Goal: Transaction & Acquisition: Purchase product/service

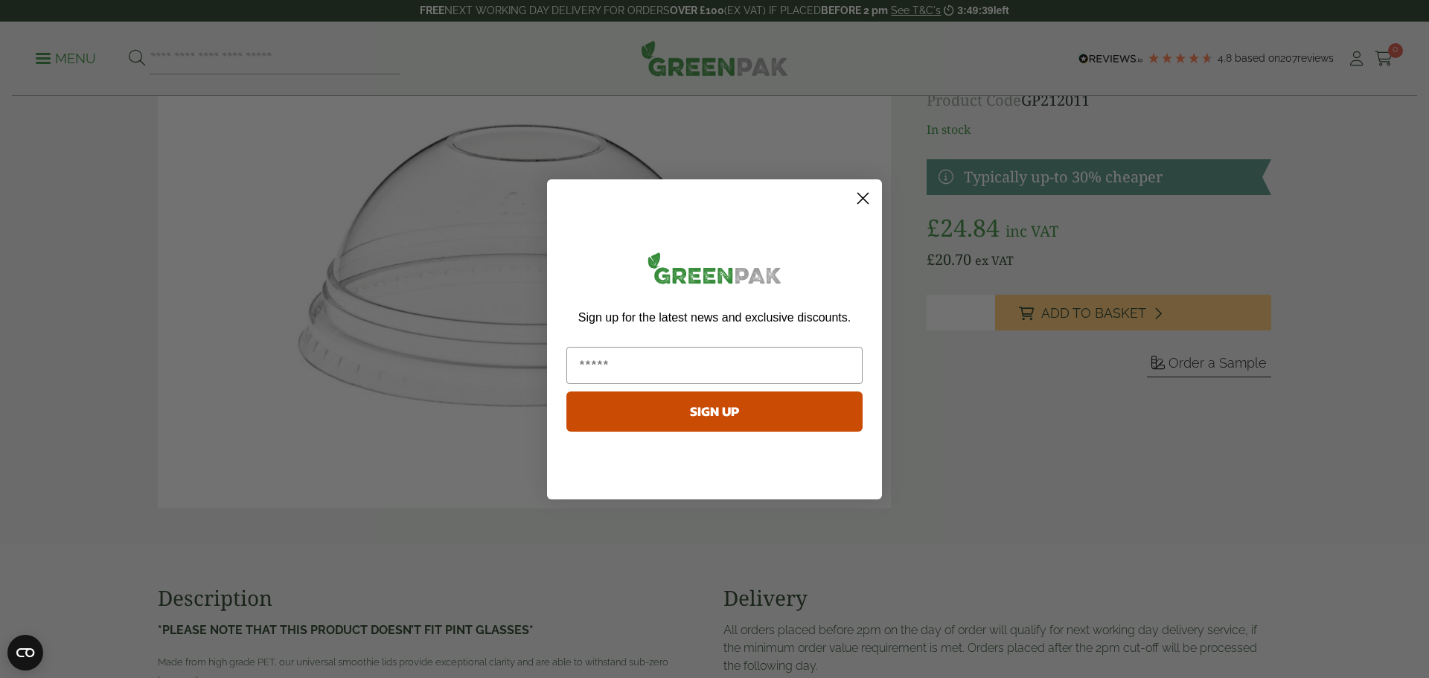
click at [854, 196] on circle "Close dialog" at bounding box center [863, 197] width 25 height 25
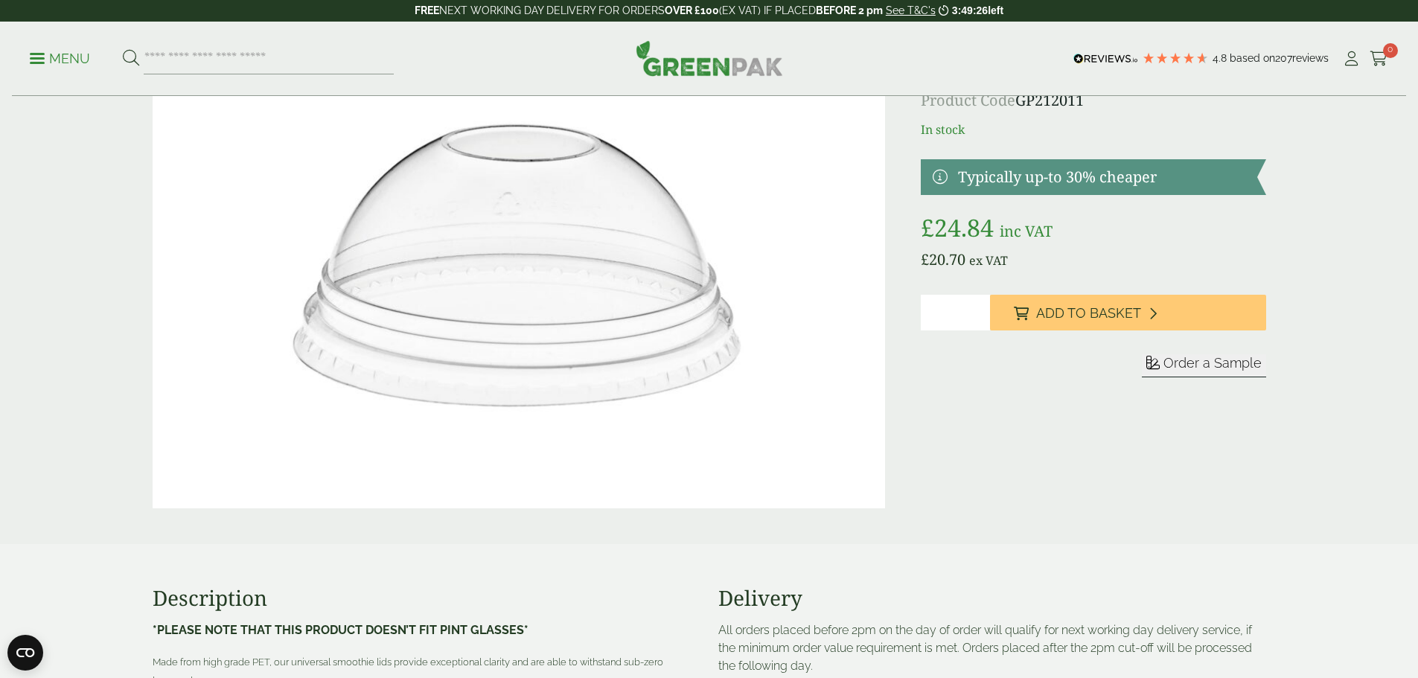
click at [956, 317] on input "*" at bounding box center [955, 313] width 69 height 36
click at [980, 305] on input "*" at bounding box center [955, 313] width 69 height 36
click at [979, 319] on input "*" at bounding box center [955, 313] width 69 height 36
type input "*"
click at [979, 318] on input "*" at bounding box center [955, 313] width 69 height 36
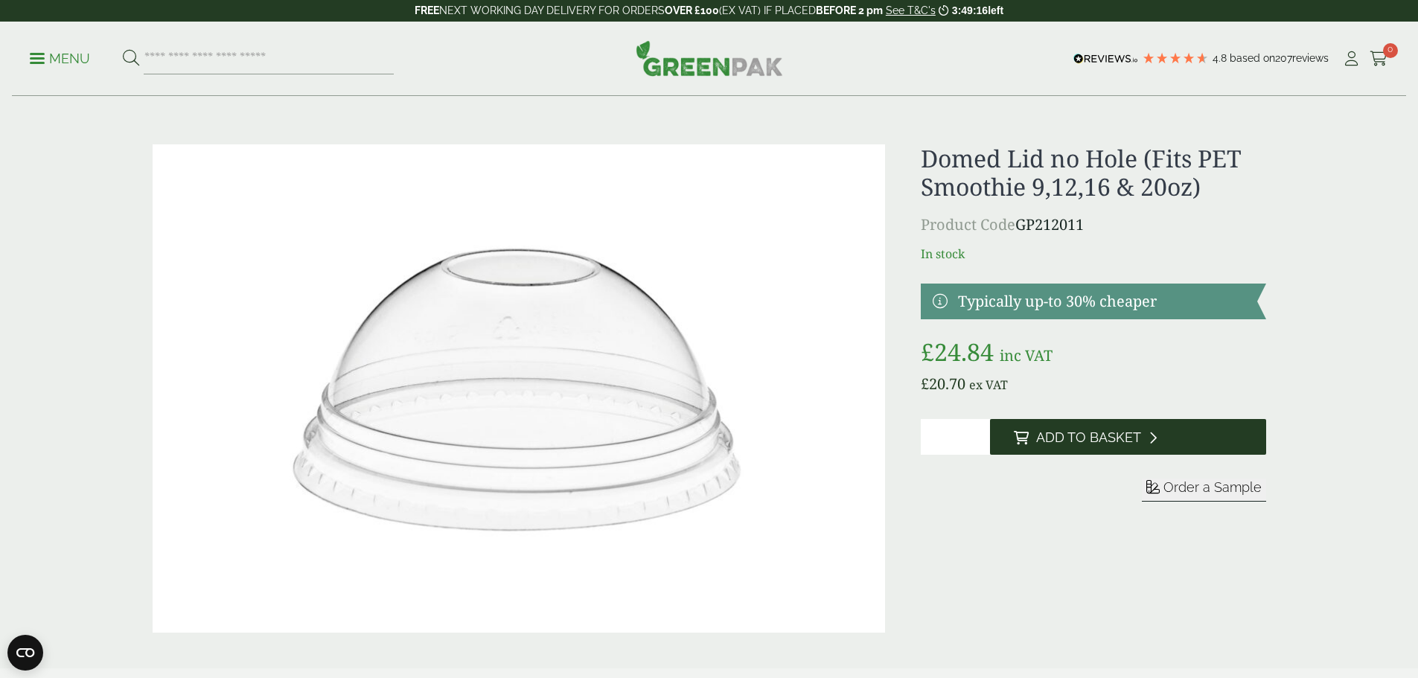
click at [1072, 438] on span "Add to Basket" at bounding box center [1088, 437] width 105 height 16
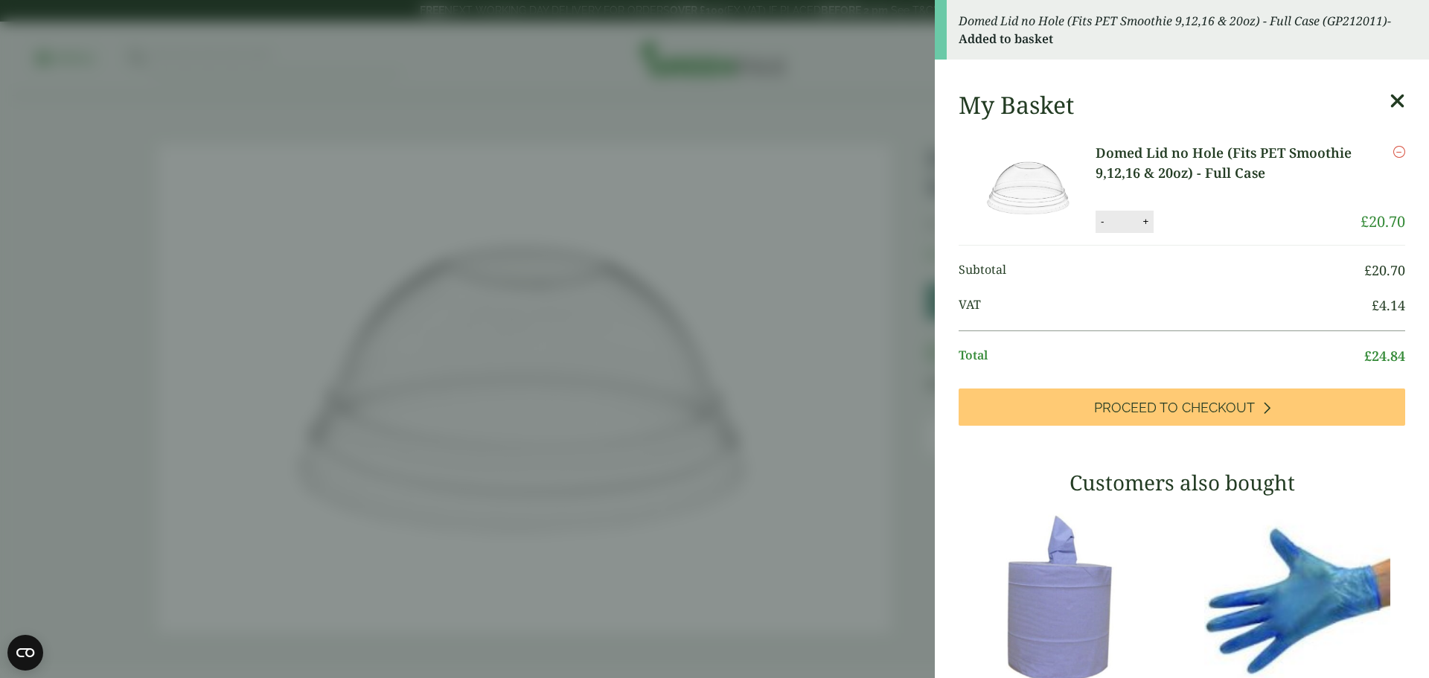
click at [1389, 100] on icon at bounding box center [1397, 101] width 16 height 21
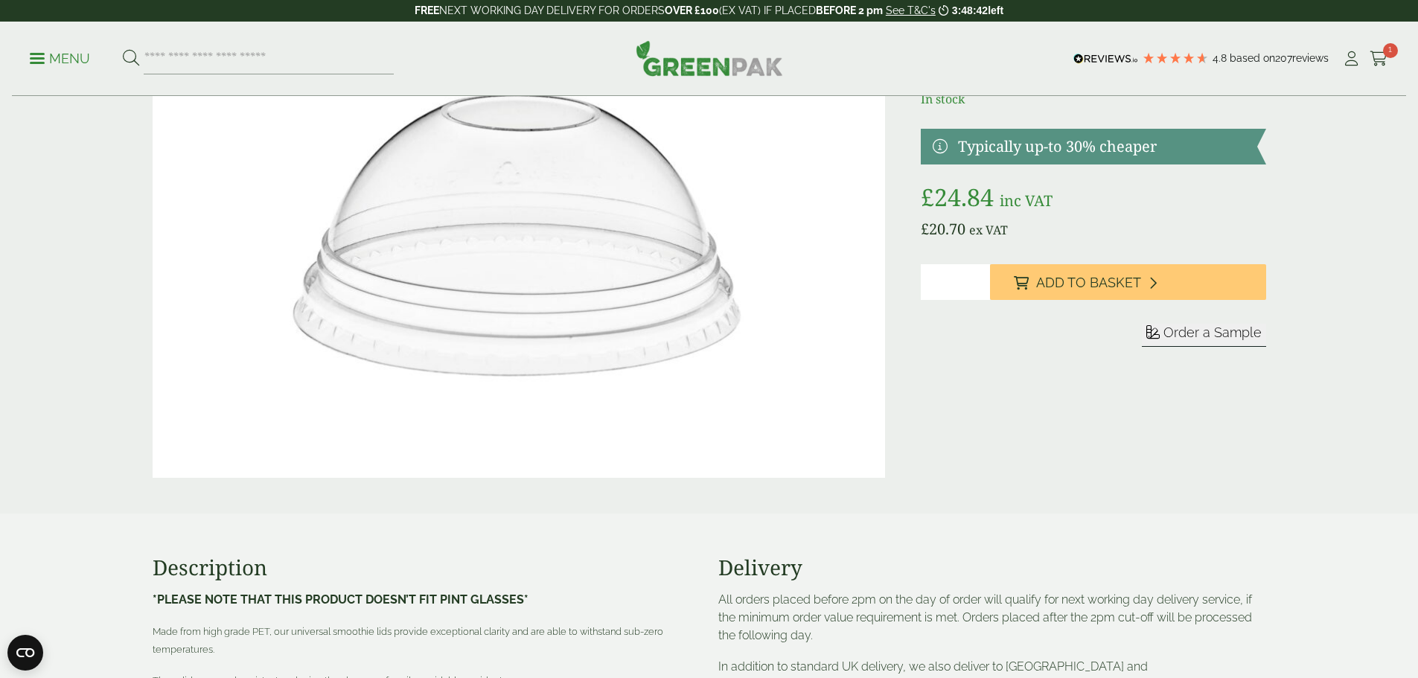
scroll to position [124, 0]
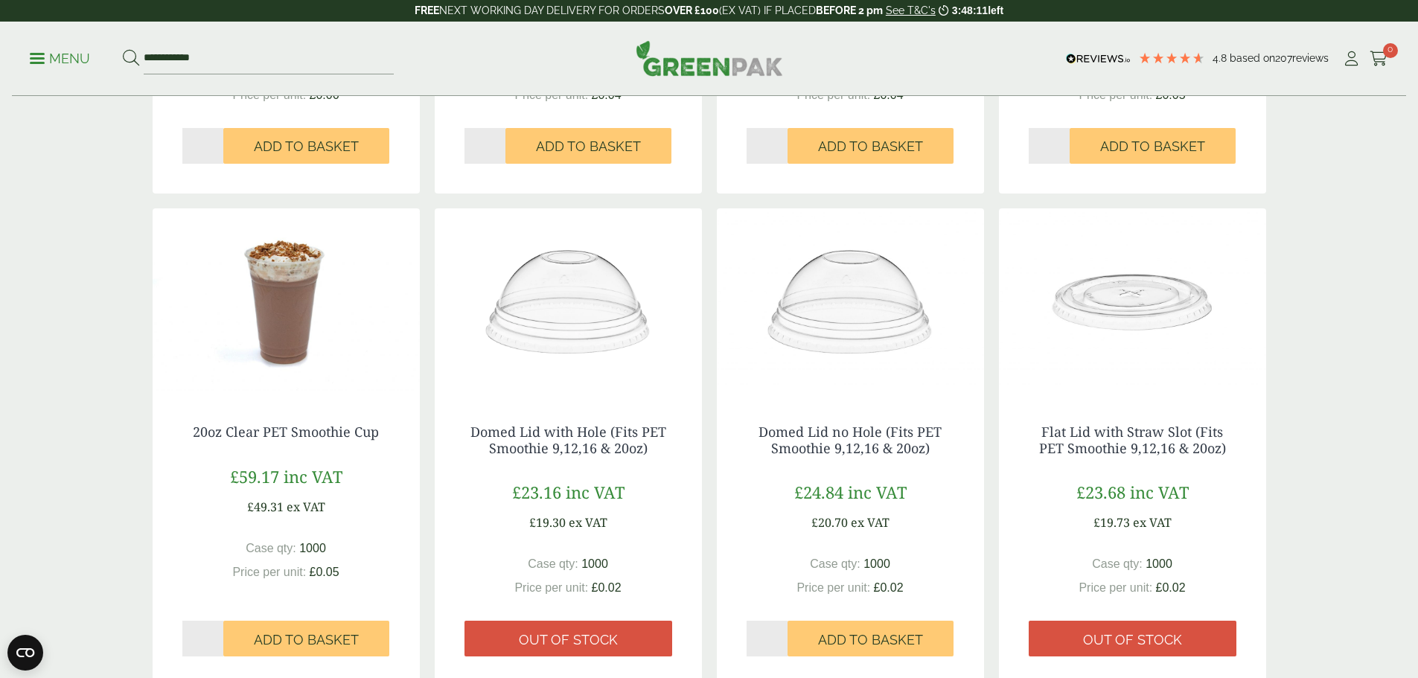
scroll to position [620, 0]
